Goal: Task Accomplishment & Management: Manage account settings

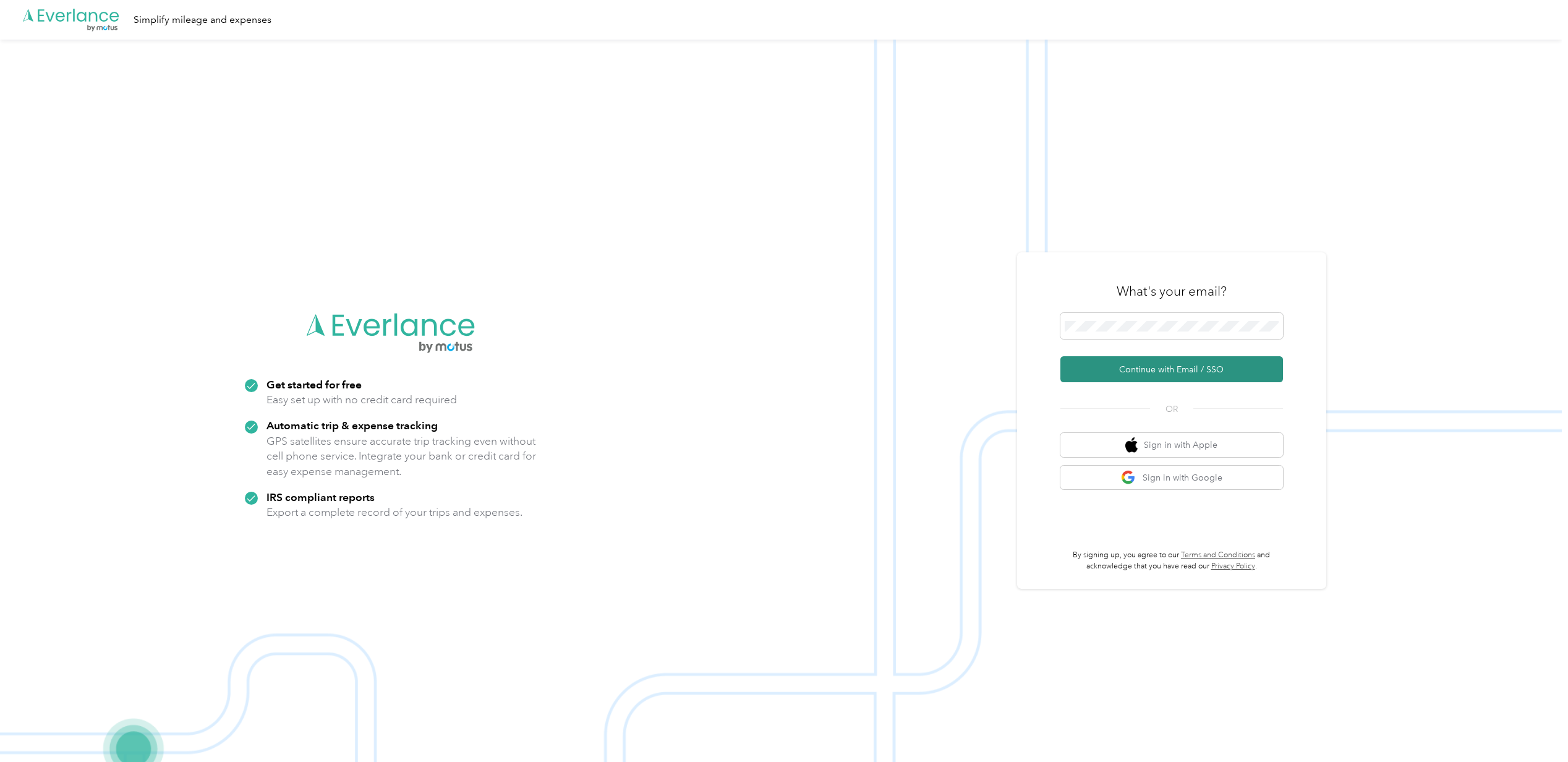
click at [1235, 372] on button "Continue with Email / SSO" at bounding box center [1172, 369] width 223 height 26
click at [1165, 334] on span at bounding box center [1172, 326] width 223 height 26
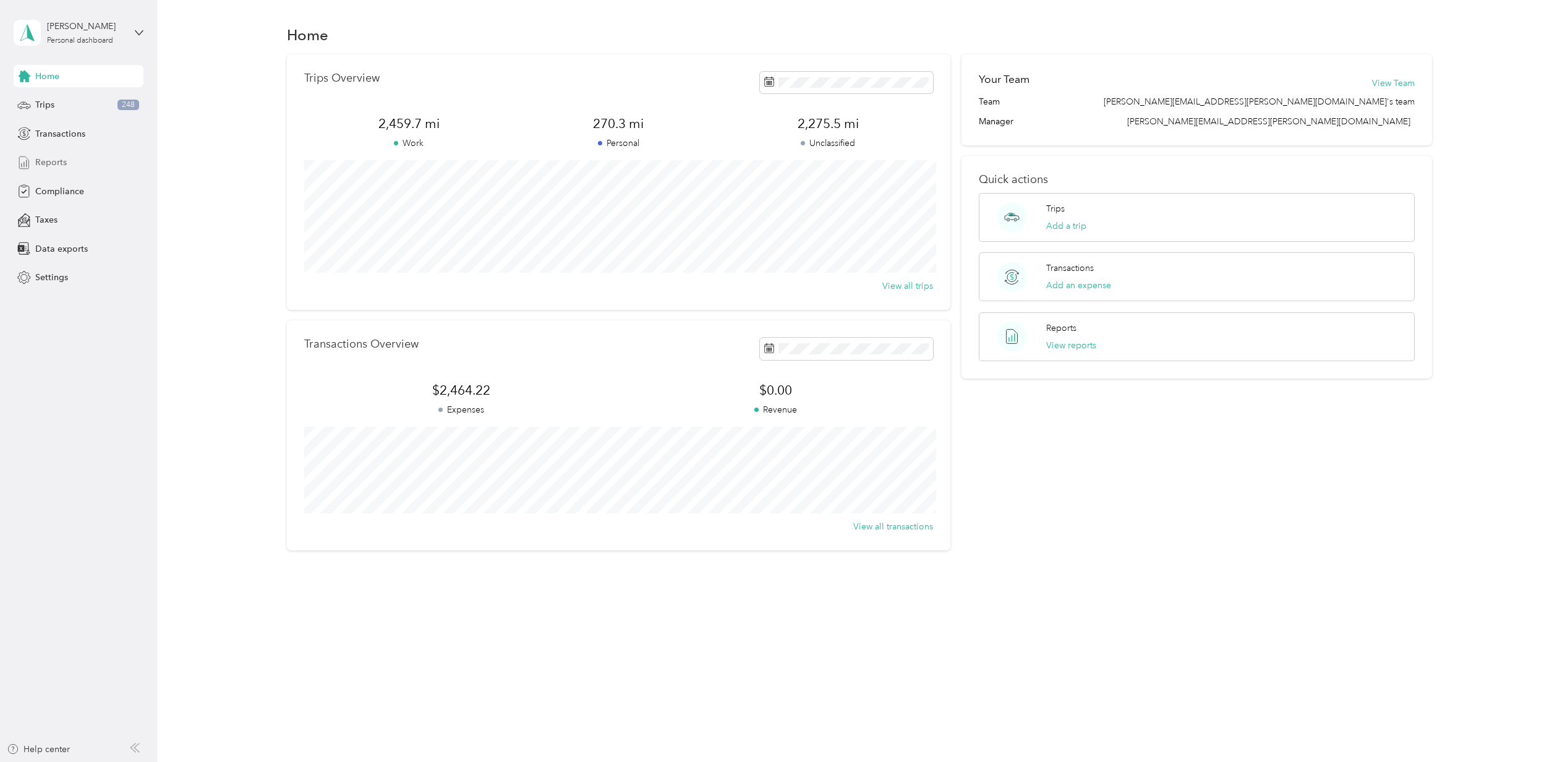
click at [46, 161] on span "Reports" at bounding box center [51, 162] width 32 height 13
